Goal: Find contact information: Find contact information

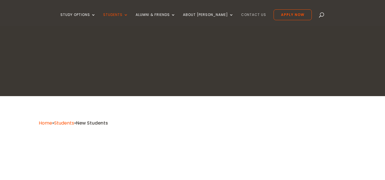
click at [243, 14] on ul "Study Options Certificate in [DEMOGRAPHIC_DATA] Leadership (Micro-credential) I…" at bounding box center [185, 17] width 251 height 17
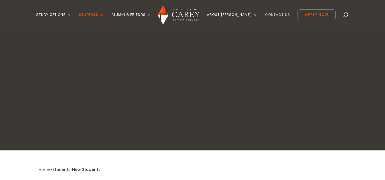
click at [265, 14] on link "Contact Us" at bounding box center [277, 19] width 25 height 13
